Goal: Transaction & Acquisition: Download file/media

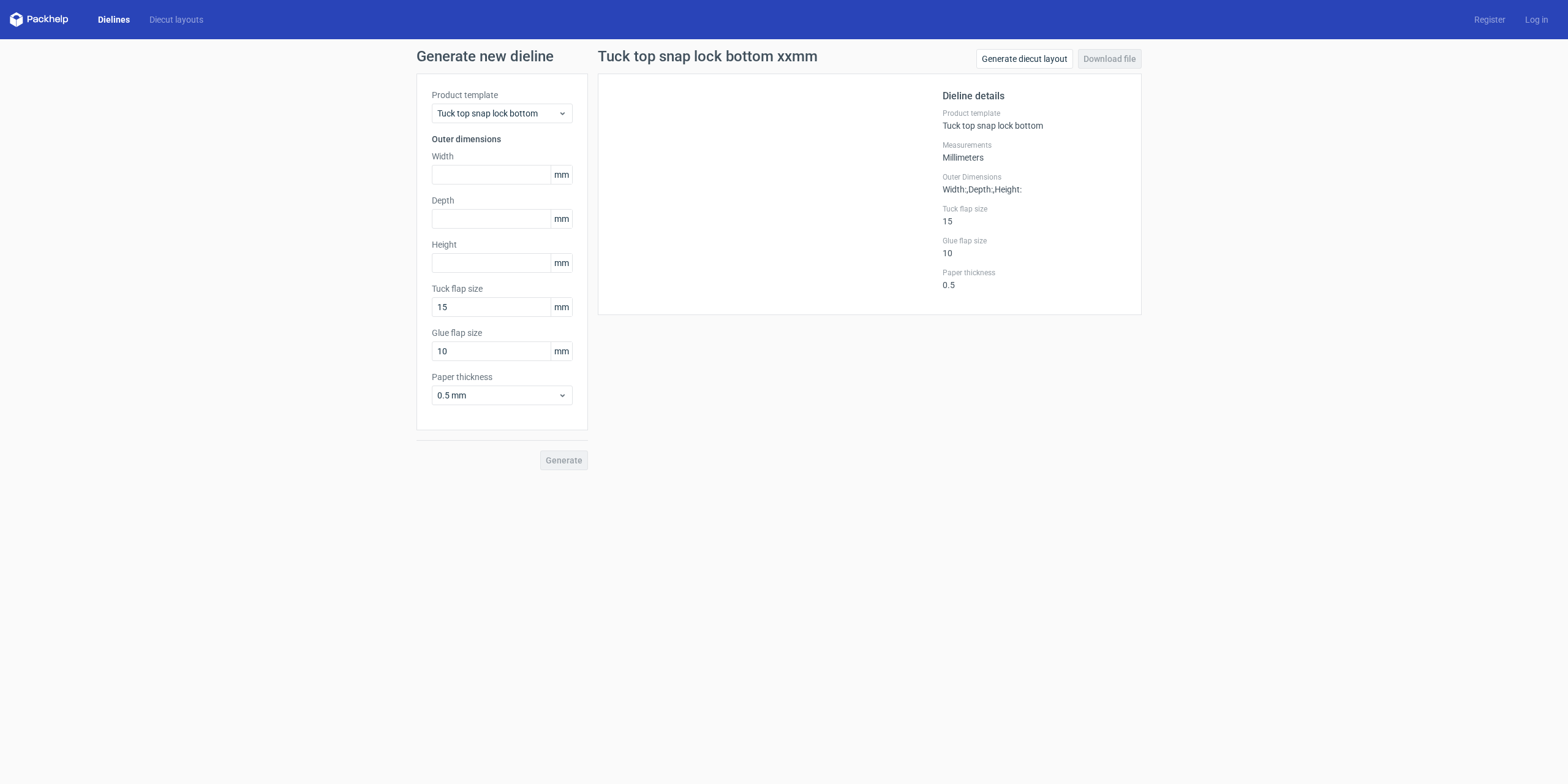
click at [94, 16] on link "Dielines" at bounding box center [114, 19] width 52 height 12
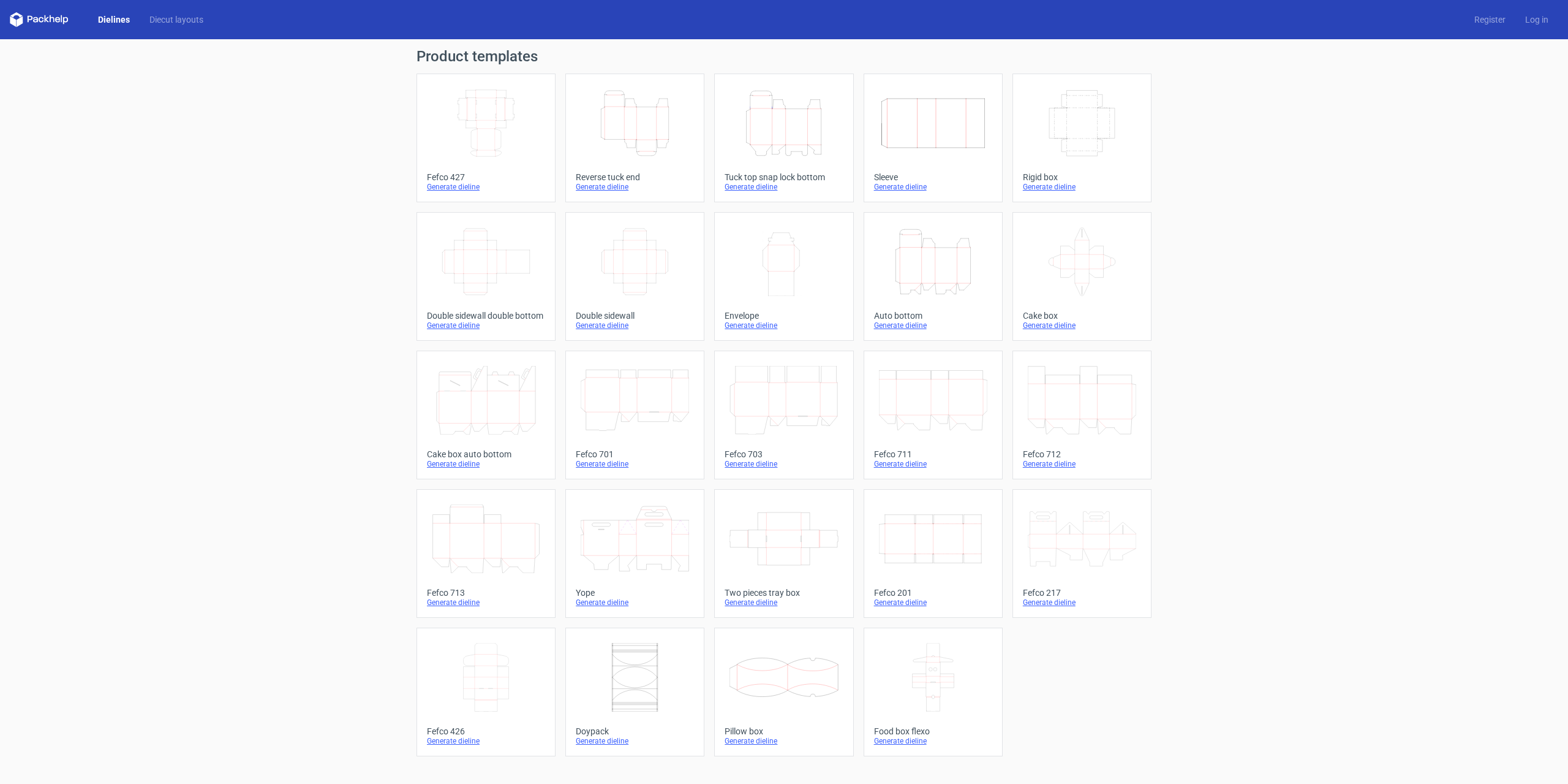
click at [949, 283] on icon "Height Depth Width" at bounding box center [932, 262] width 108 height 68
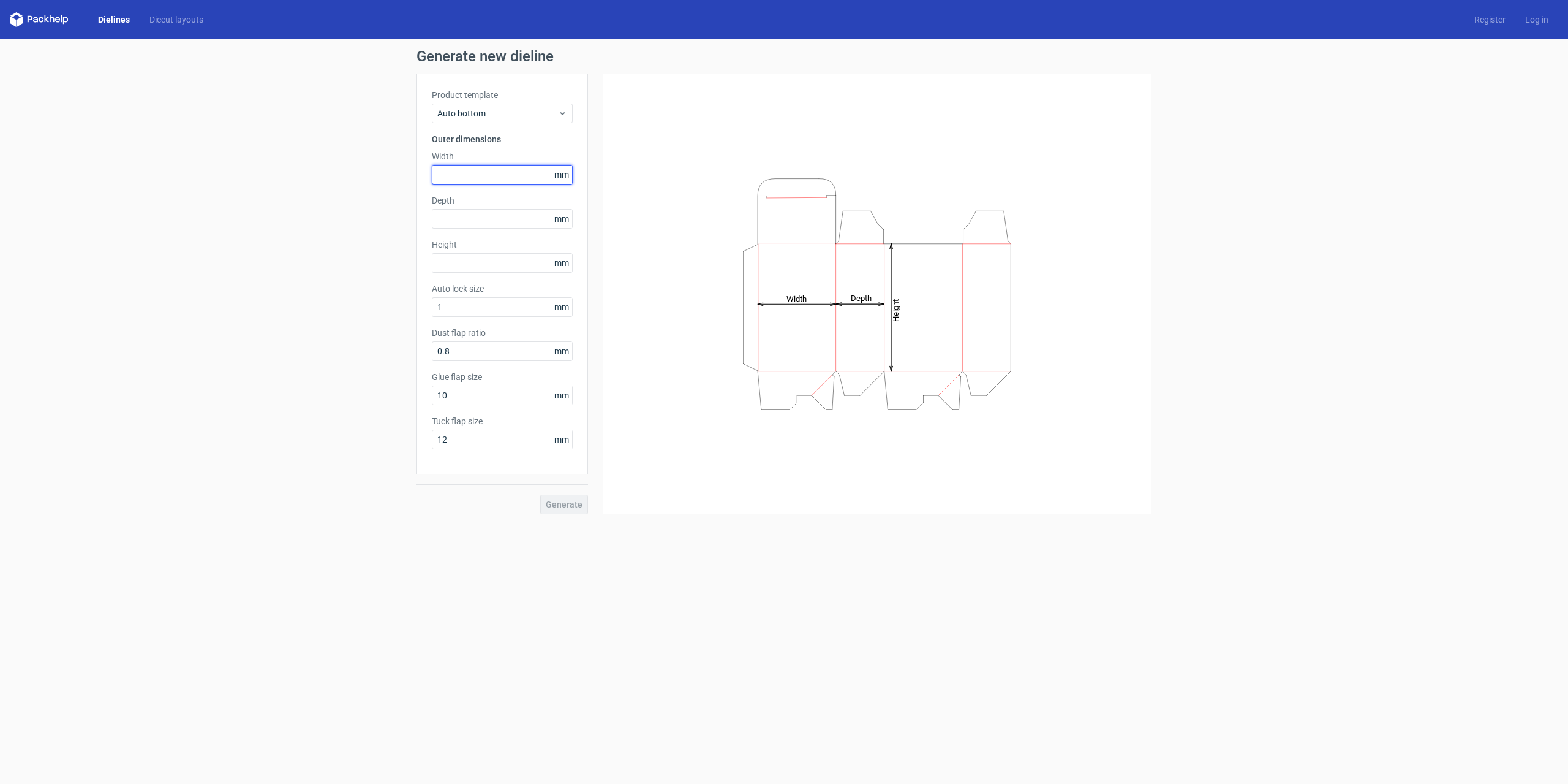
click at [481, 175] on input "text" at bounding box center [502, 174] width 140 height 19
type input "145"
type input "80"
click at [484, 263] on input "text" at bounding box center [502, 263] width 140 height 19
type input "165"
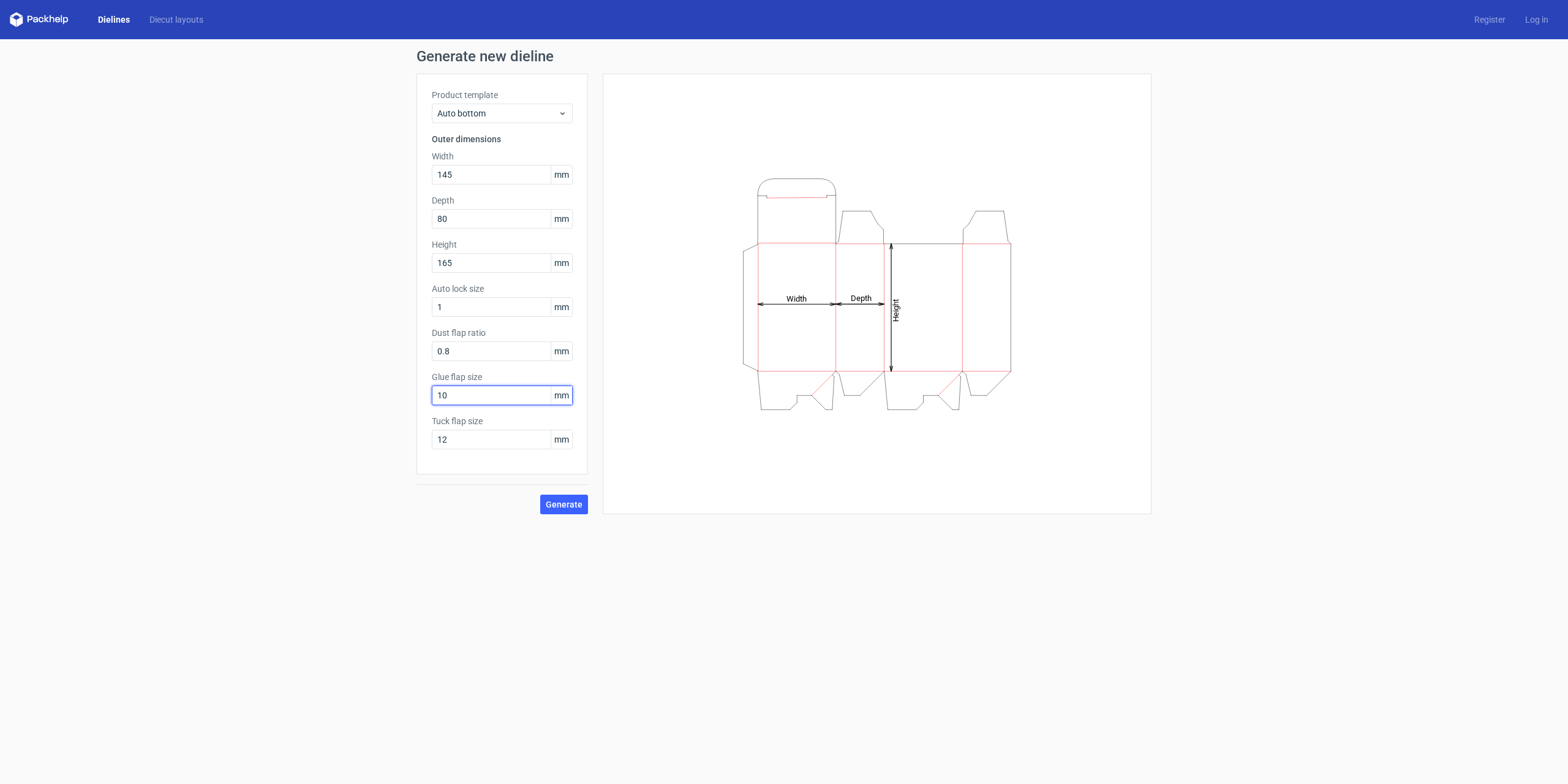
click at [511, 392] on input "10" at bounding box center [502, 395] width 140 height 19
drag, startPoint x: 510, startPoint y: 392, endPoint x: 361, endPoint y: 392, distance: 149.0
click at [361, 392] on div "Generate new dieline Product template Auto bottom Outer dimensions Width 145 mm…" at bounding box center [784, 281] width 1568 height 484
type input "15"
click at [573, 506] on span "Generate" at bounding box center [565, 504] width 37 height 8
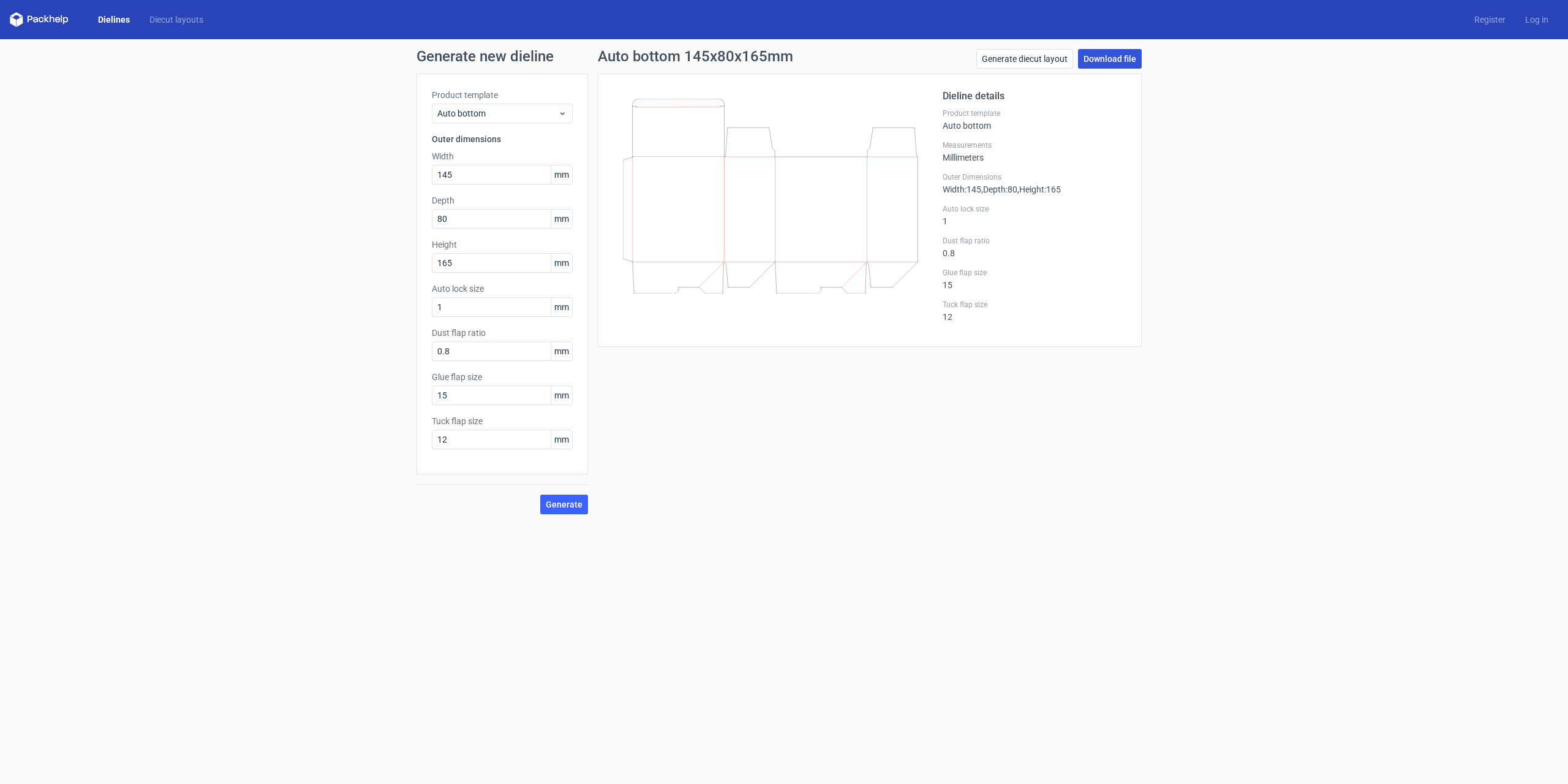
click at [1112, 58] on link "Download file" at bounding box center [1109, 58] width 64 height 19
